Goal: Entertainment & Leisure: Consume media (video, audio)

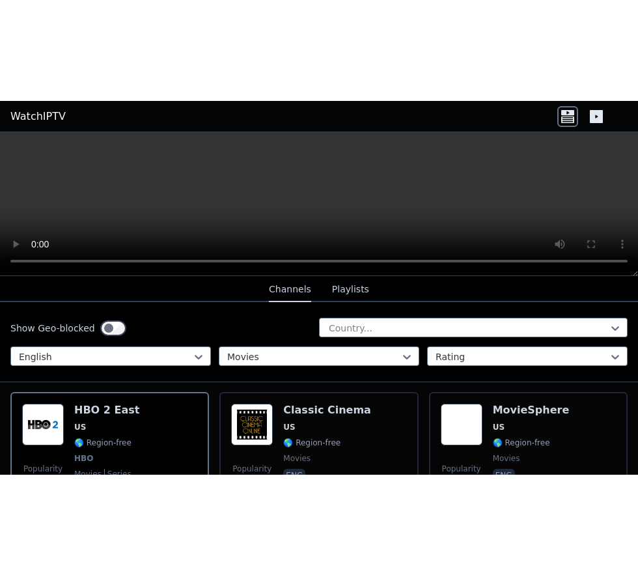
scroll to position [146, 0]
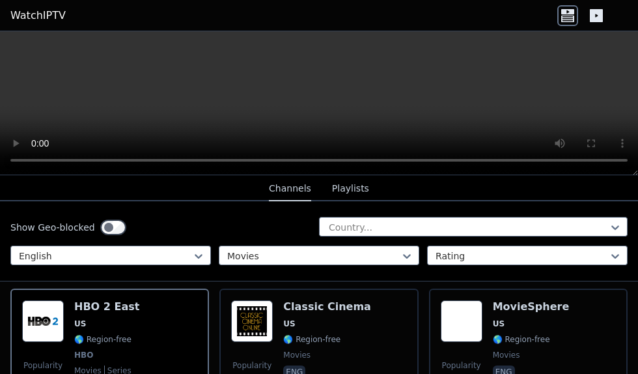
click at [507, 334] on span "🌎 Region-free" at bounding box center [521, 339] width 57 height 10
click at [85, 350] on span "HBO" at bounding box center [83, 355] width 19 height 10
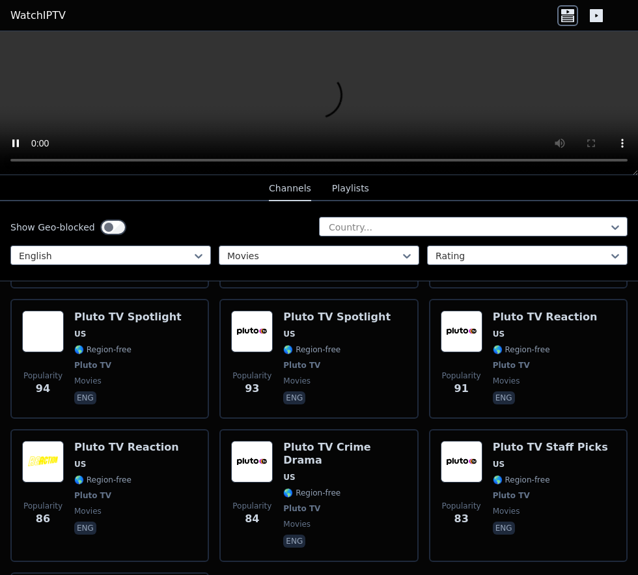
scroll to position [2089, 0]
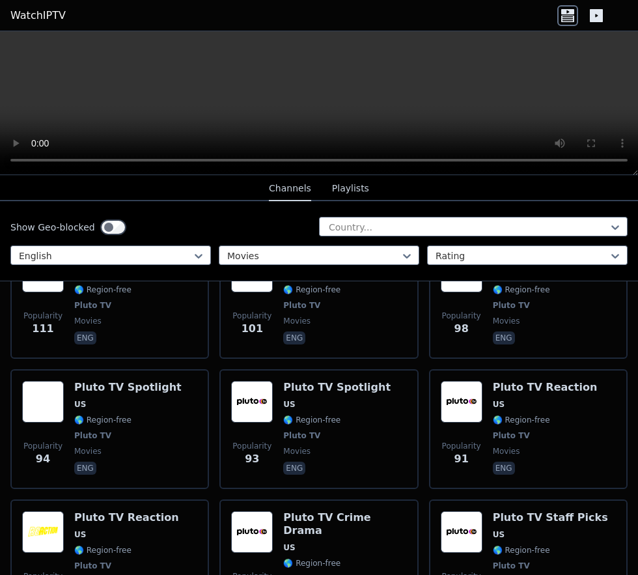
click at [292, 373] on div "Pluto TV Spotlight US 🌎 Region-free Pluto TV movies eng" at bounding box center [336, 429] width 107 height 96
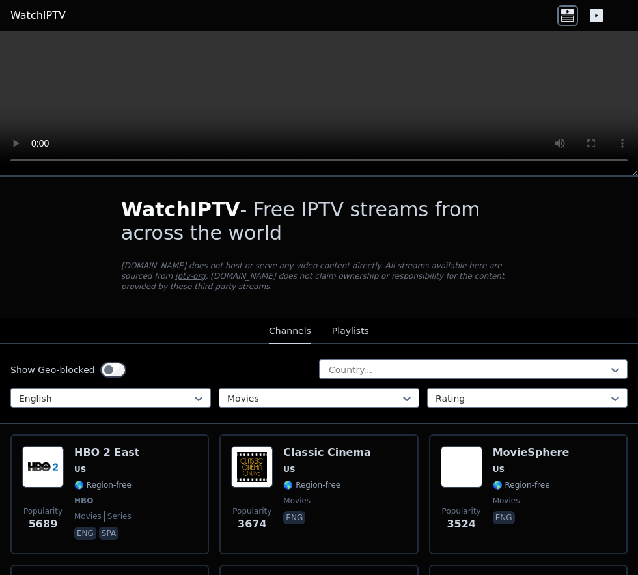
click at [509, 373] on span "US" at bounding box center [531, 469] width 77 height 10
click at [101, 373] on span "🌎 Region-free" at bounding box center [102, 485] width 57 height 10
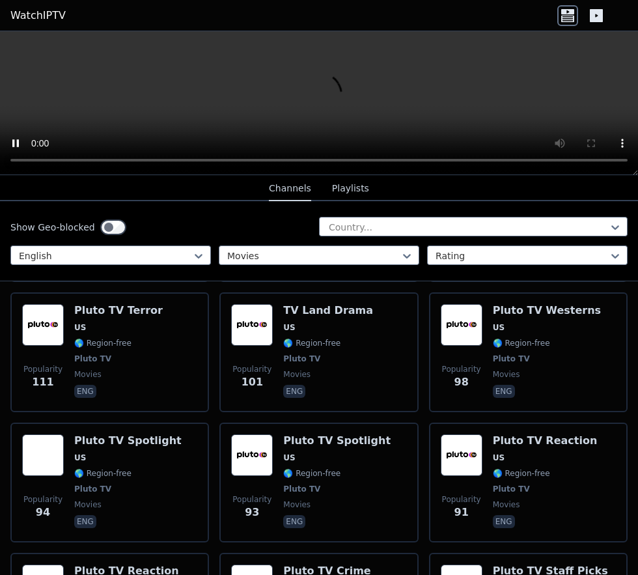
scroll to position [2037, 0]
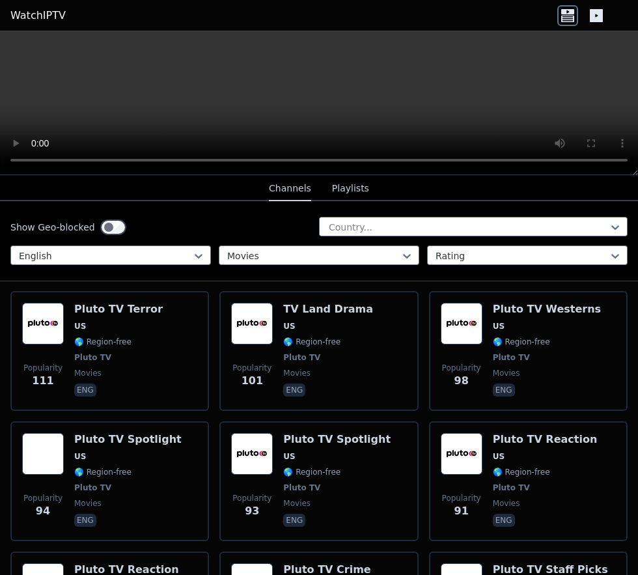
click at [516, 373] on div "Pluto TV Reaction US 🌎 Region-free Pluto TV movies eng" at bounding box center [545, 481] width 105 height 96
click at [300, 373] on span "🌎 Region-free" at bounding box center [311, 472] width 57 height 10
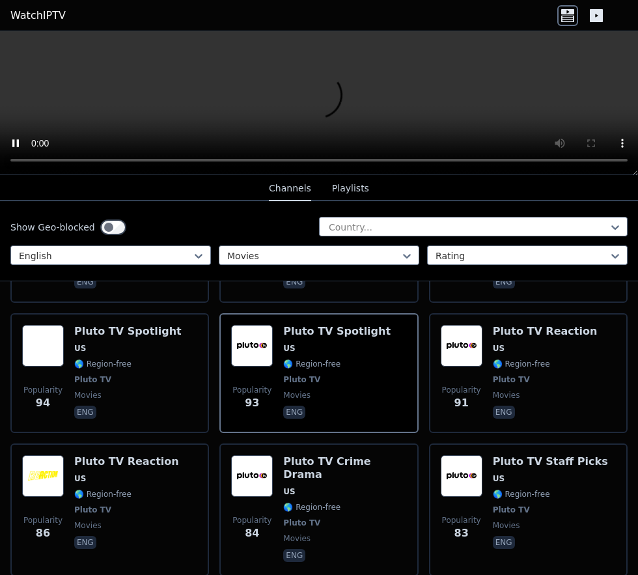
scroll to position [2147, 0]
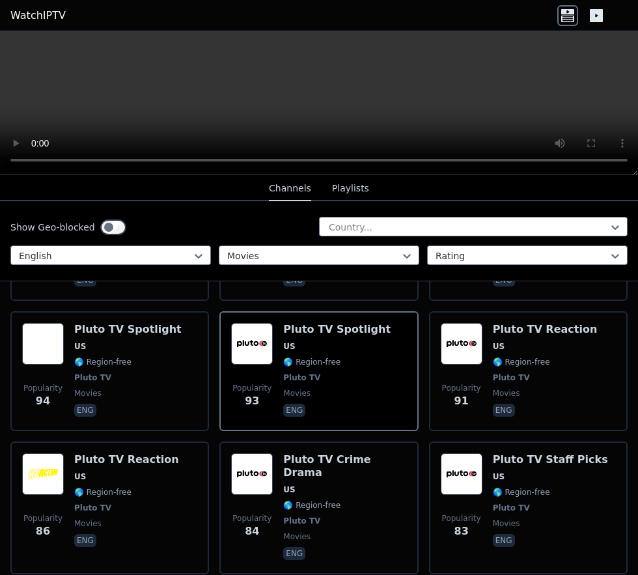
click at [293, 373] on span "Pluto TV" at bounding box center [301, 521] width 37 height 10
click at [315, 357] on span "🌎 Region-free" at bounding box center [311, 362] width 57 height 10
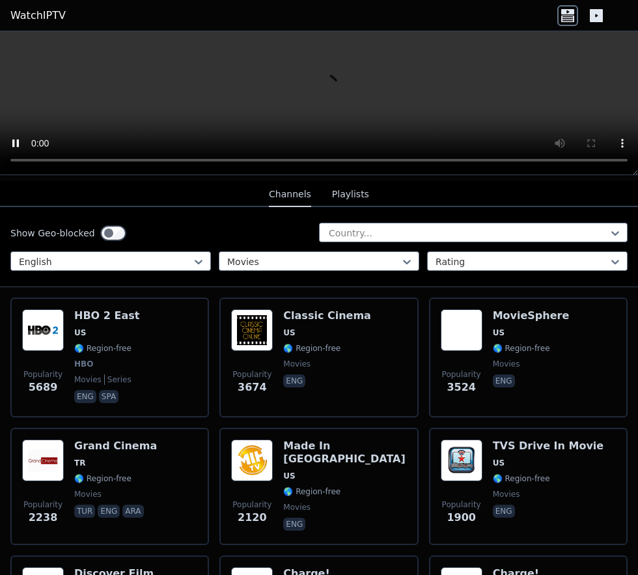
scroll to position [138, 0]
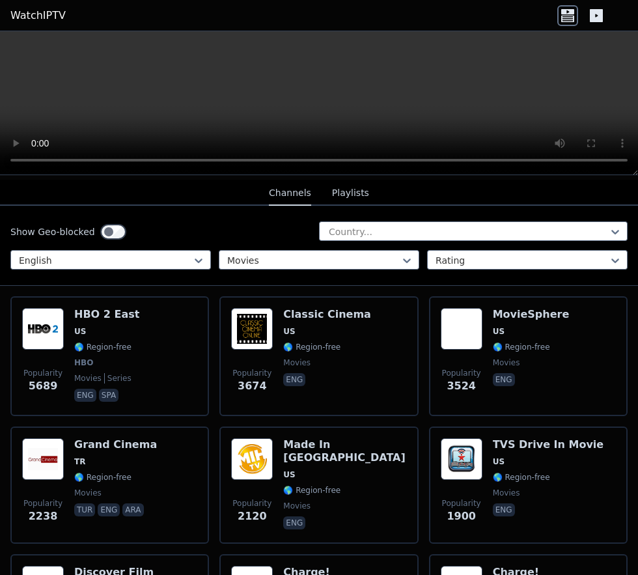
click at [498, 358] on span "movies" at bounding box center [506, 363] width 27 height 10
